Goal: Task Accomplishment & Management: Use online tool/utility

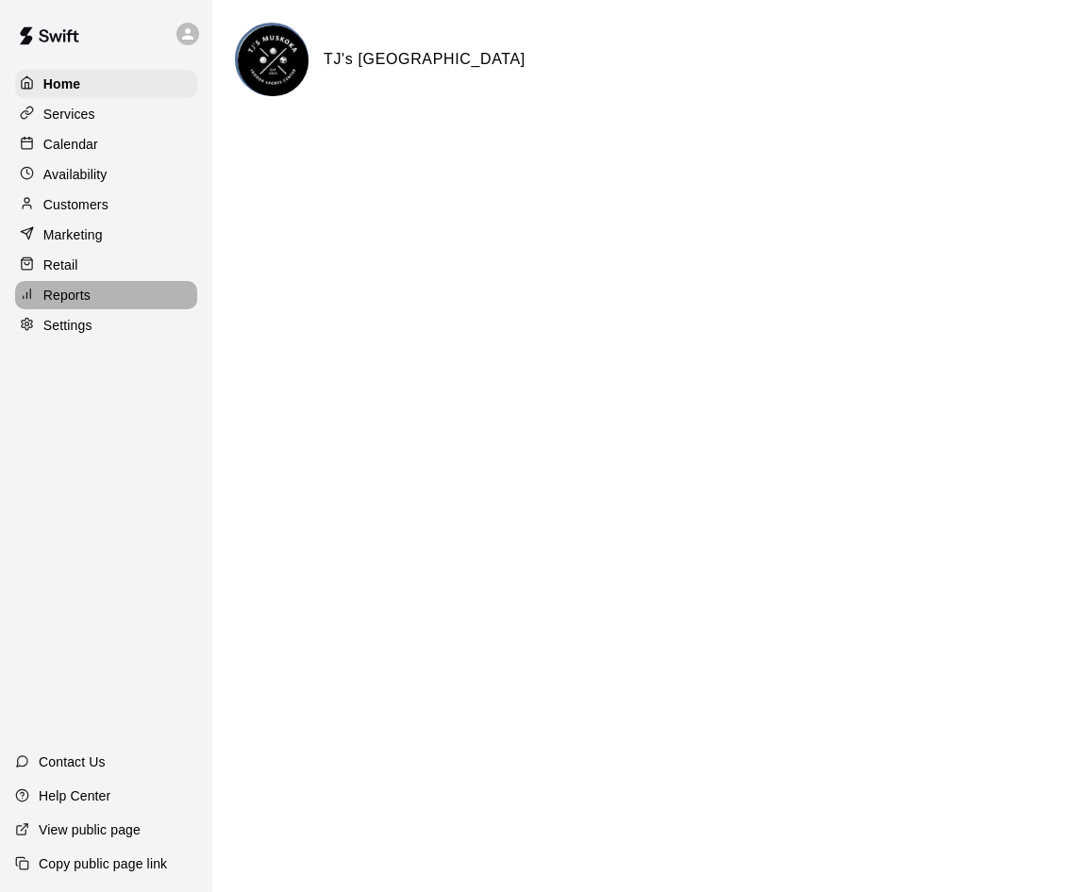
click at [70, 301] on p "Reports" at bounding box center [66, 295] width 47 height 19
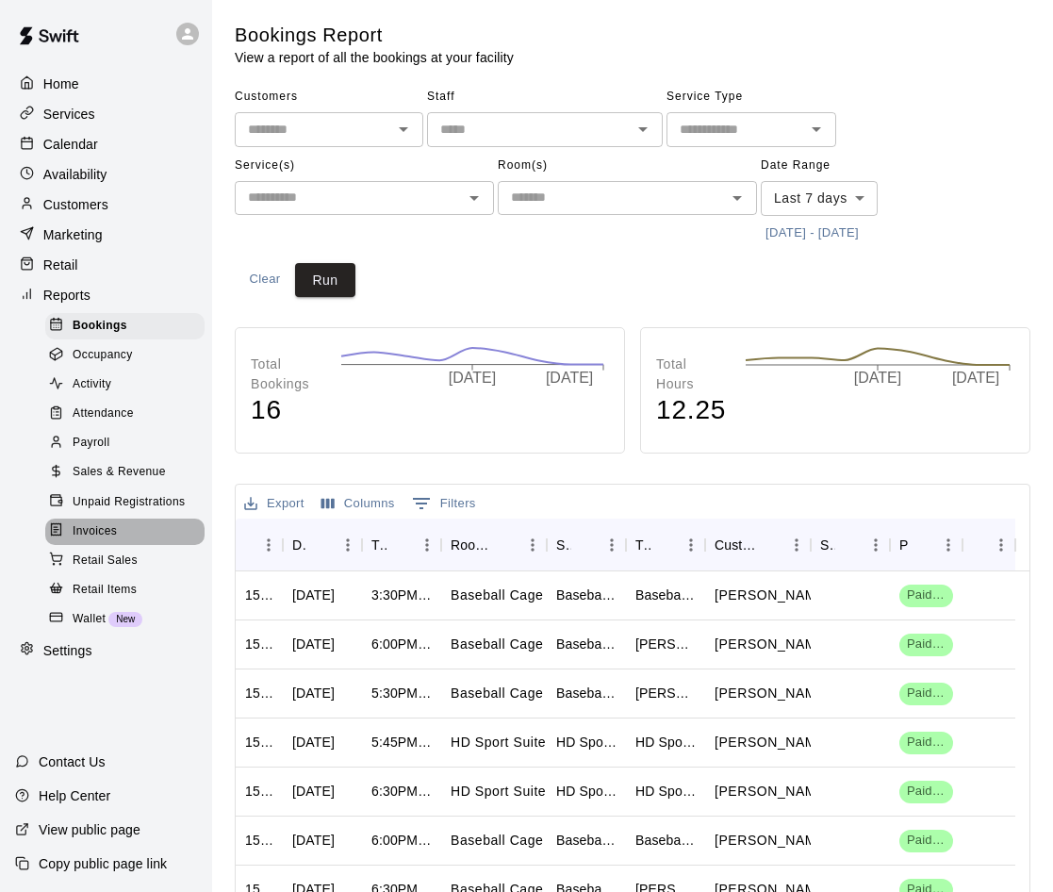
click at [99, 541] on span "Invoices" at bounding box center [95, 531] width 44 height 19
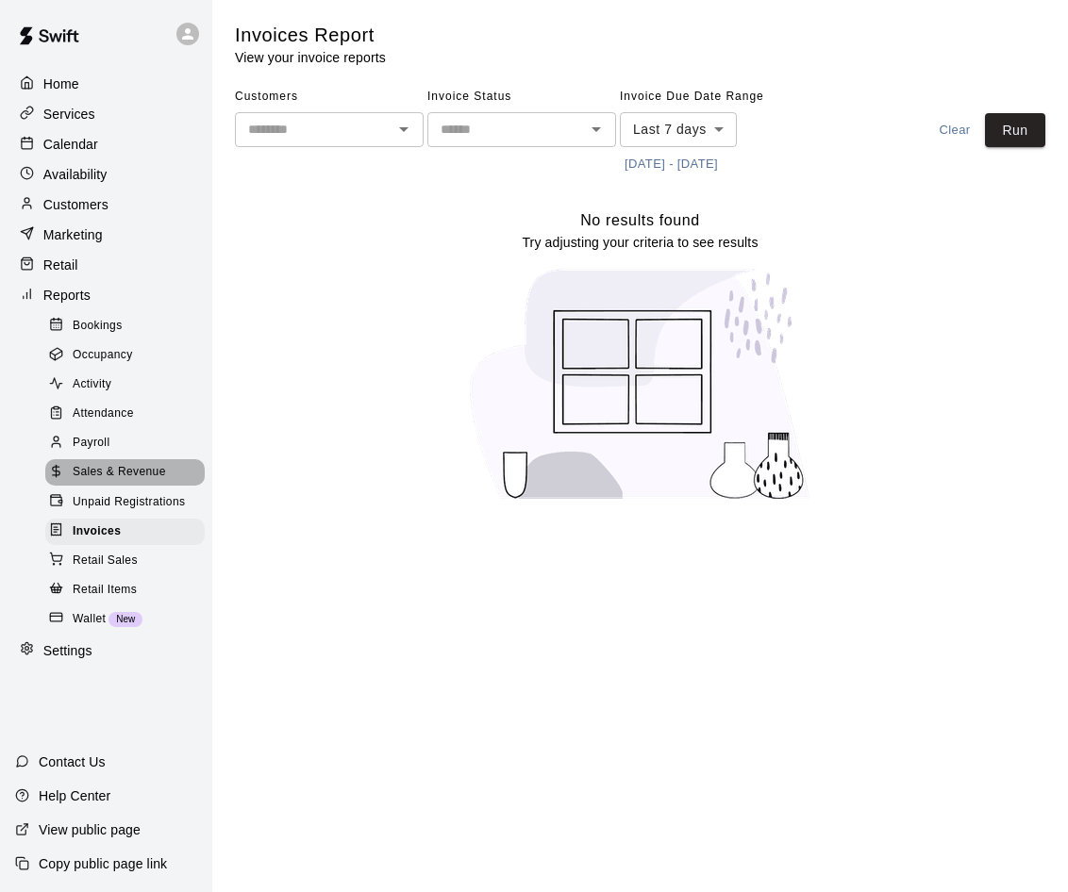
click at [113, 481] on span "Sales & Revenue" at bounding box center [119, 472] width 93 height 19
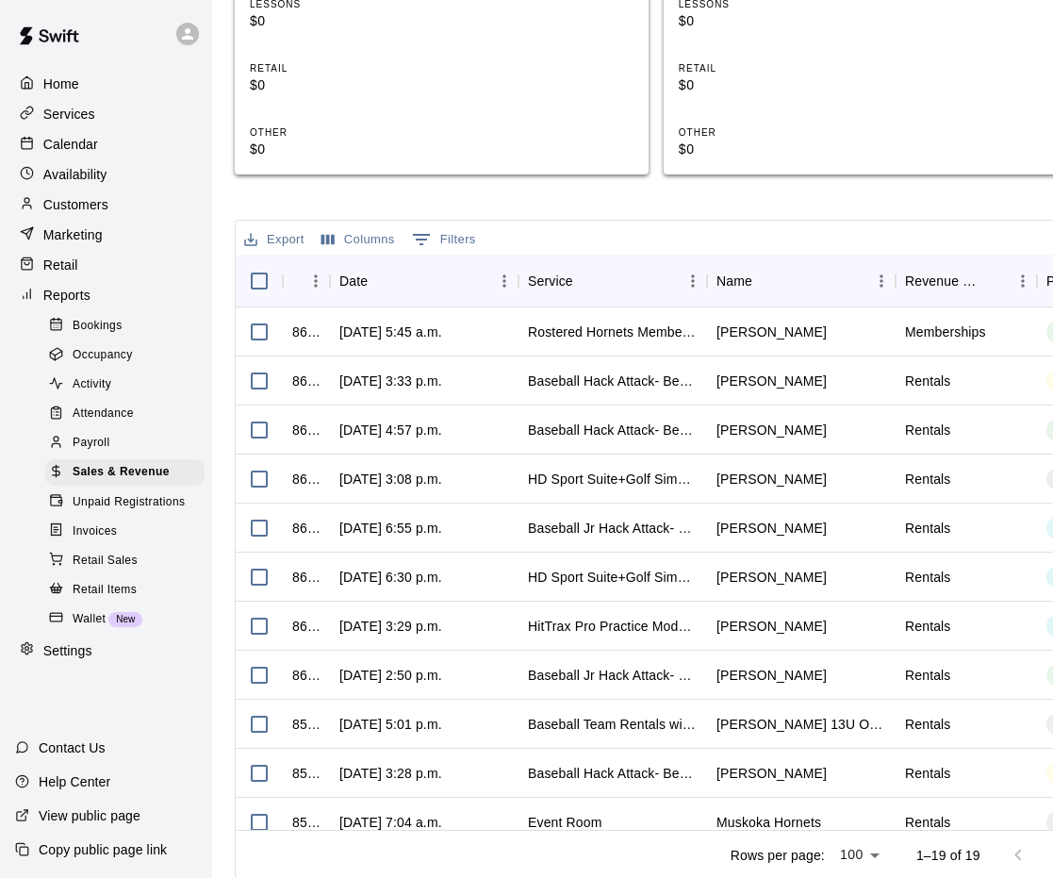
scroll to position [857, 0]
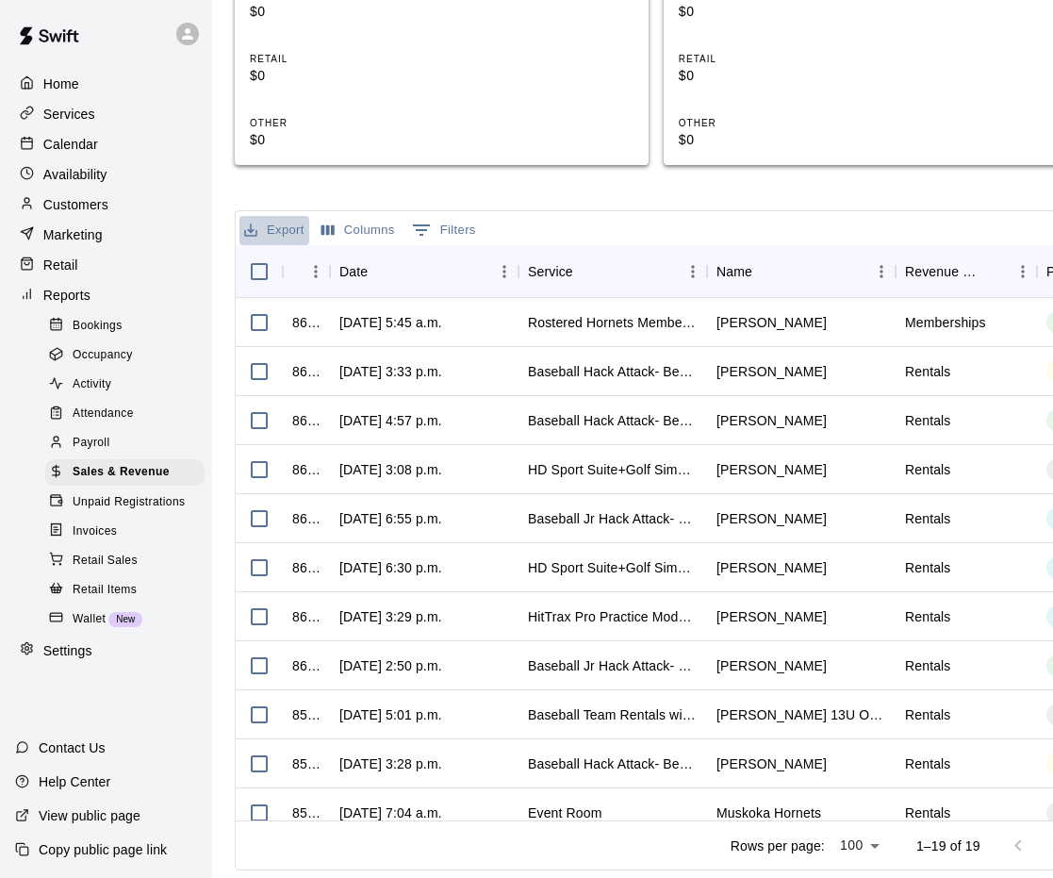
click at [295, 230] on button "Export" at bounding box center [275, 230] width 70 height 29
click at [278, 266] on li "Download as CSV" at bounding box center [312, 268] width 145 height 31
click at [221, 187] on div "Sales and Revenue Report View your sales and revenue reports Visit your Stripe …" at bounding box center [656, 17] width 873 height 1705
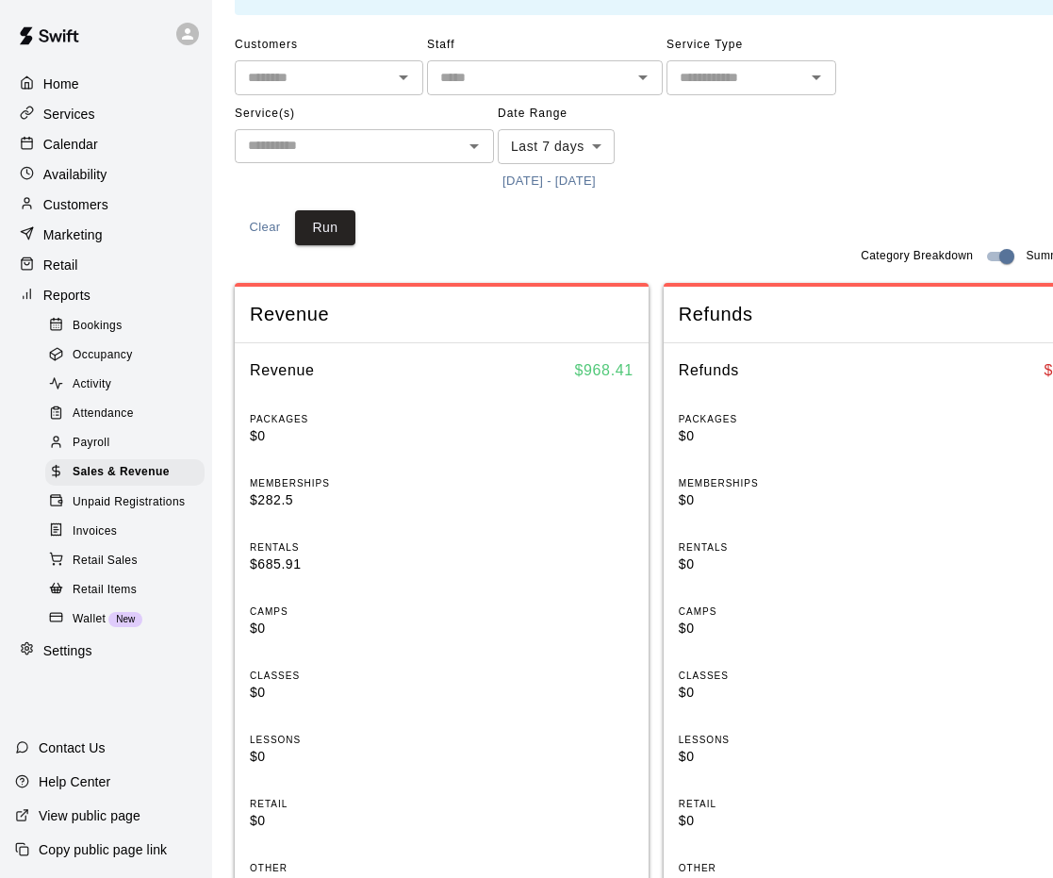
scroll to position [0, 0]
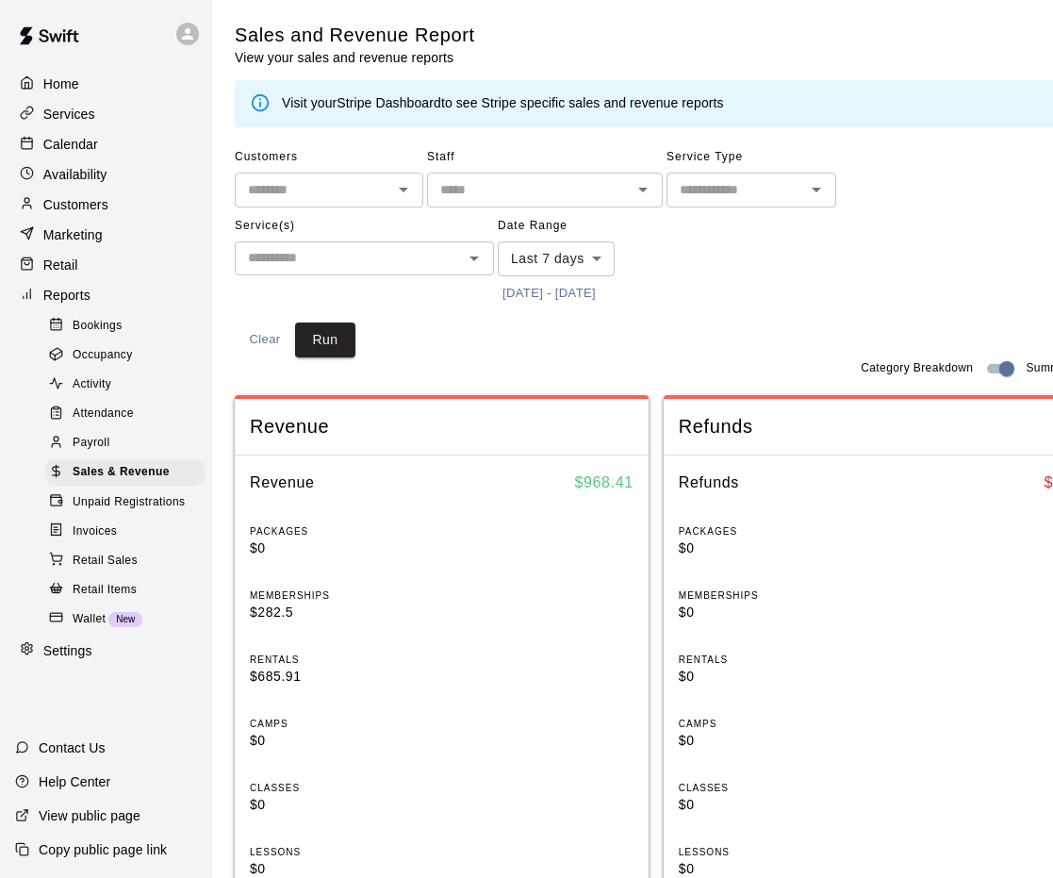
click at [583, 256] on body "Home Services Calendar Availability Customers Marketing Retail Reports Bookings…" at bounding box center [526, 867] width 1053 height 1735
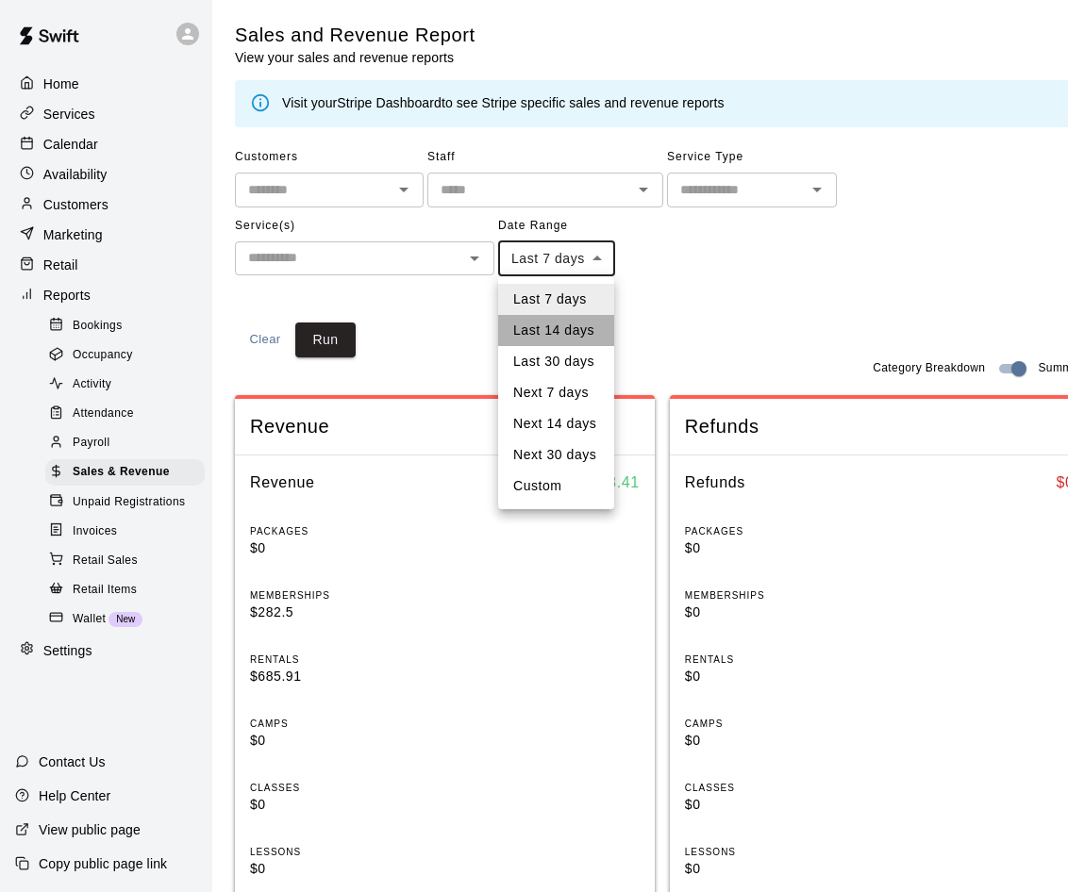
drag, startPoint x: 552, startPoint y: 324, endPoint x: 524, endPoint y: 331, distance: 28.1
click at [552, 325] on li "Last 14 days" at bounding box center [556, 330] width 116 height 31
type input "******"
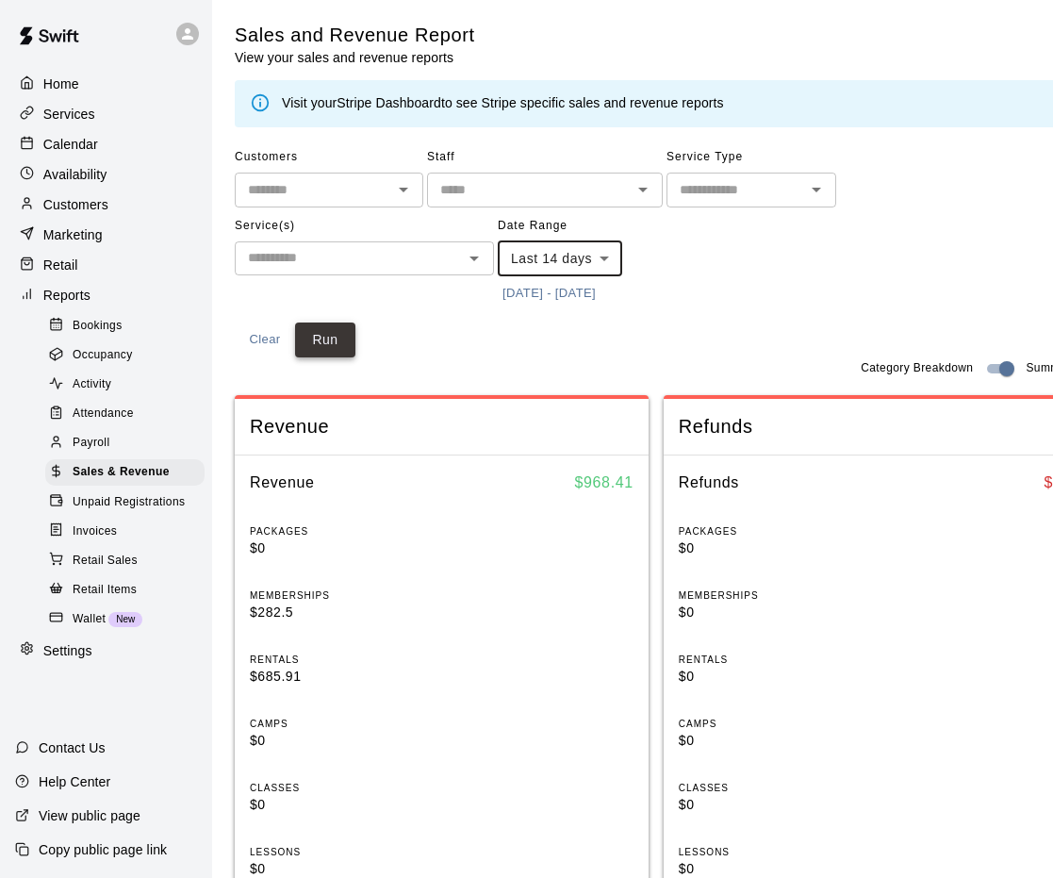
click at [336, 342] on button "Run" at bounding box center [325, 340] width 60 height 35
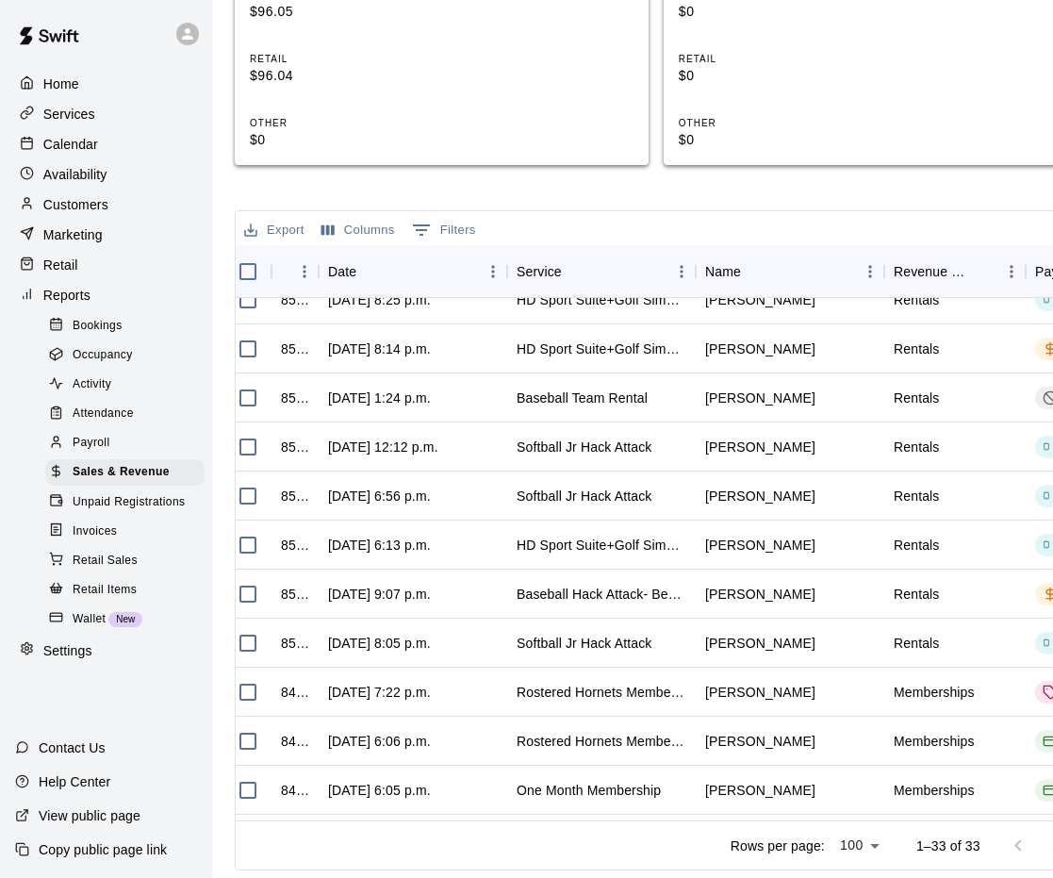
scroll to position [660, 0]
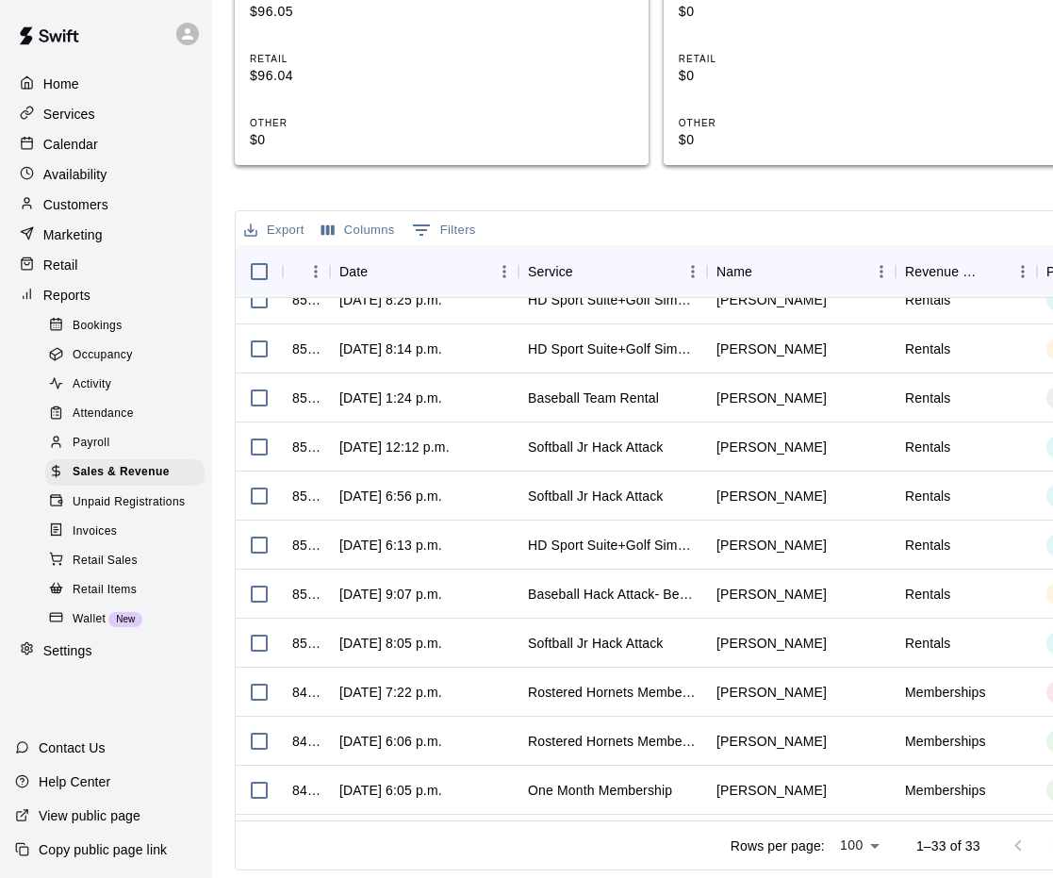
click at [290, 229] on button "Export" at bounding box center [275, 230] width 70 height 29
click at [271, 268] on li "Download as CSV" at bounding box center [312, 268] width 145 height 31
click at [277, 231] on button "Export" at bounding box center [275, 230] width 70 height 29
click at [305, 261] on li "Download as CSV" at bounding box center [312, 268] width 145 height 31
